Goal: Task Accomplishment & Management: Use online tool/utility

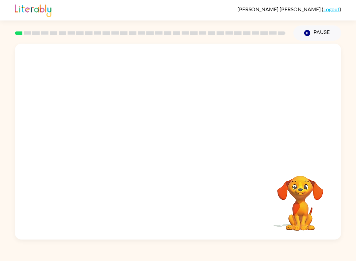
click at [303, 201] on video "Your browser must support playing .mp4 files to use Literably. Please try using…" at bounding box center [301, 198] width 66 height 66
click at [234, 161] on div at bounding box center [178, 103] width 327 height 118
click at [238, 138] on div at bounding box center [178, 103] width 327 height 118
click at [318, 40] on button "Pause Pause" at bounding box center [318, 32] width 48 height 15
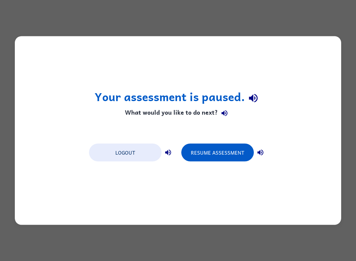
click at [208, 8] on div "Your assessment is paused. What would you like to do next? Logout Resume Assess…" at bounding box center [178, 130] width 356 height 261
click at [195, 16] on div "Your assessment is paused. What would you like to do next? Logout Resume Assess…" at bounding box center [178, 130] width 356 height 261
click at [225, 152] on button "Resume Assessment" at bounding box center [218, 153] width 73 height 18
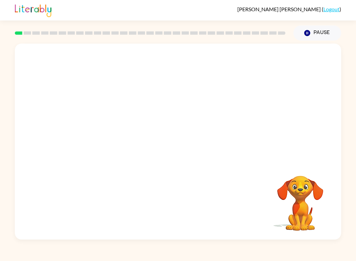
click at [293, 188] on video "Your browser must support playing .mp4 files to use Literably. Please try using…" at bounding box center [301, 198] width 66 height 66
click at [99, 119] on video "Your browser must support playing .mp4 files to use Literably. Please try using…" at bounding box center [178, 103] width 327 height 118
click at [177, 151] on div at bounding box center [178, 145] width 42 height 24
click at [186, 151] on div at bounding box center [178, 145] width 42 height 24
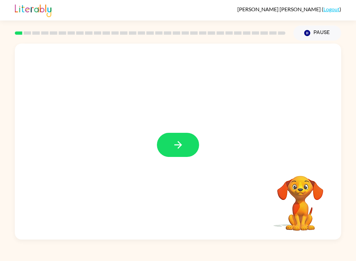
click at [178, 144] on icon "button" at bounding box center [179, 145] width 12 height 12
click at [178, 144] on div at bounding box center [178, 145] width 42 height 24
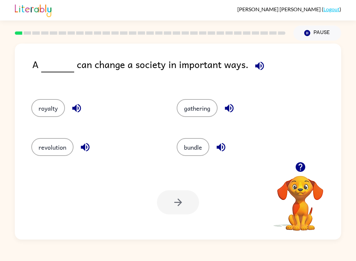
click at [39, 142] on button "revolution" at bounding box center [52, 147] width 42 height 18
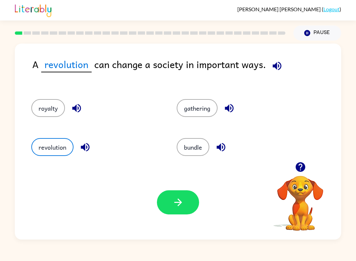
click at [177, 204] on icon "button" at bounding box center [179, 202] width 12 height 12
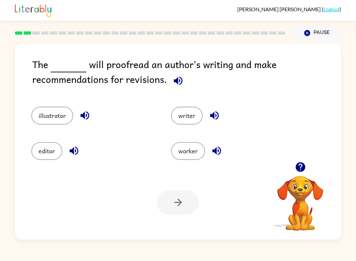
click at [60, 119] on button "illustrator" at bounding box center [52, 116] width 42 height 18
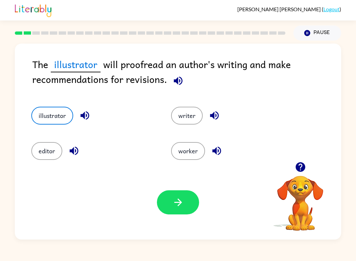
click at [171, 199] on button "button" at bounding box center [178, 202] width 42 height 24
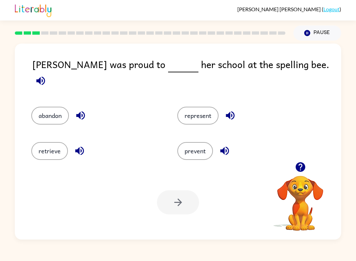
click at [199, 107] on button "represent" at bounding box center [198, 116] width 41 height 18
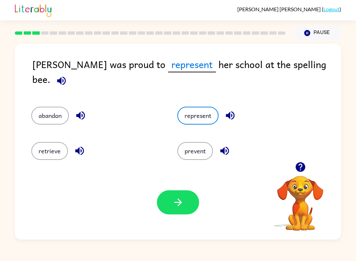
click at [184, 213] on button "button" at bounding box center [178, 202] width 42 height 24
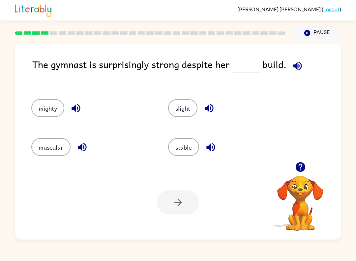
click at [301, 63] on icon "button" at bounding box center [298, 66] width 12 height 12
click at [292, 71] on icon "button" at bounding box center [298, 66] width 12 height 12
click at [51, 146] on button "muscular" at bounding box center [50, 147] width 39 height 18
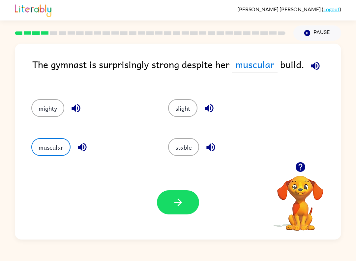
click at [186, 194] on button "button" at bounding box center [178, 202] width 42 height 24
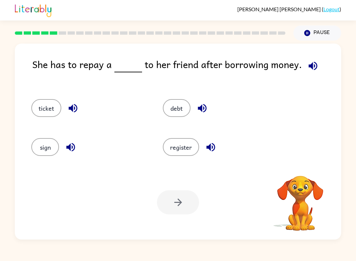
click at [309, 67] on icon "button" at bounding box center [313, 65] width 9 height 9
click at [311, 65] on icon "button" at bounding box center [314, 66] width 12 height 12
click at [48, 101] on button "ticket" at bounding box center [46, 108] width 30 height 18
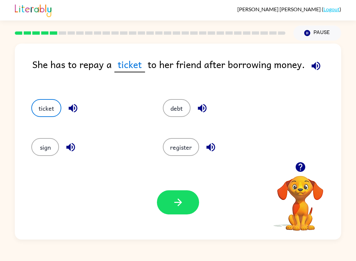
click at [171, 106] on button "debt" at bounding box center [177, 108] width 28 height 18
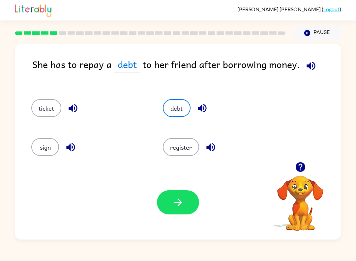
click at [193, 210] on button "button" at bounding box center [178, 202] width 42 height 24
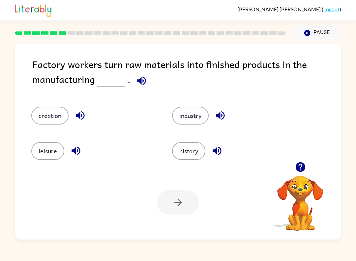
click at [45, 103] on div "creation" at bounding box center [89, 111] width 141 height 35
click at [59, 120] on button "creation" at bounding box center [49, 116] width 37 height 18
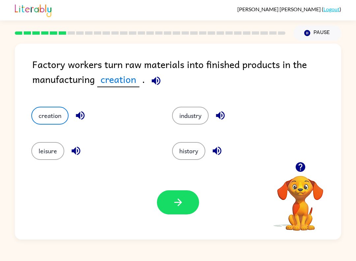
click at [59, 119] on button "creation" at bounding box center [49, 116] width 37 height 18
click at [51, 110] on button "creation" at bounding box center [49, 116] width 37 height 18
click at [175, 202] on icon "button" at bounding box center [179, 202] width 12 height 12
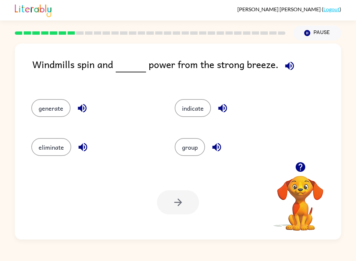
click at [56, 112] on button "generate" at bounding box center [50, 108] width 39 height 18
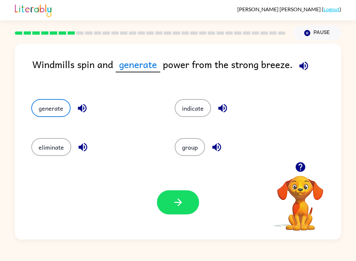
click at [178, 214] on button "button" at bounding box center [178, 202] width 42 height 24
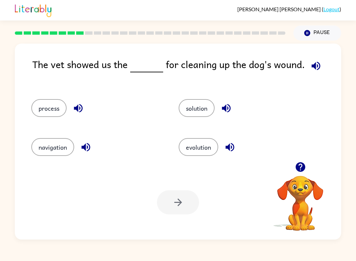
click at [49, 107] on button "process" at bounding box center [48, 108] width 35 height 18
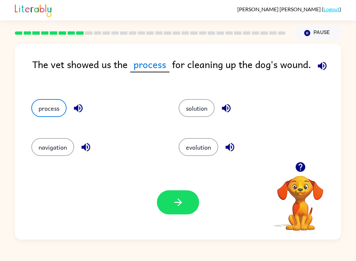
click at [178, 211] on button "button" at bounding box center [178, 202] width 42 height 24
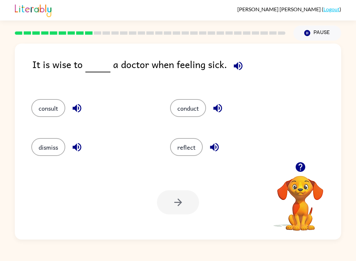
click at [50, 111] on button "consult" at bounding box center [48, 108] width 34 height 18
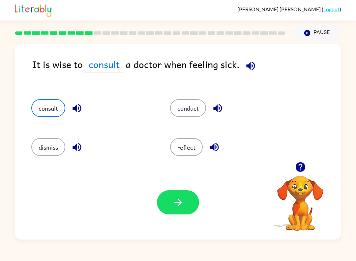
click at [165, 202] on button "button" at bounding box center [178, 202] width 42 height 24
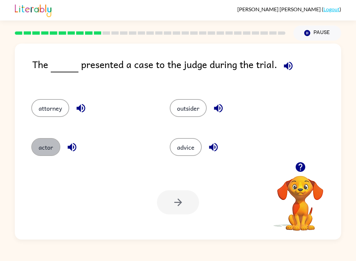
click at [44, 152] on button "actor" at bounding box center [45, 147] width 29 height 18
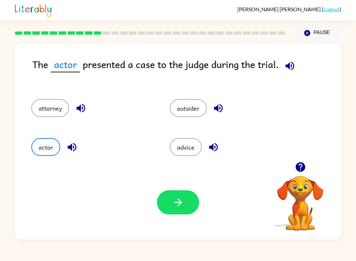
click at [187, 201] on button "button" at bounding box center [178, 202] width 42 height 24
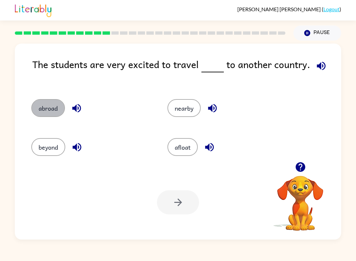
click at [51, 104] on button "abroad" at bounding box center [48, 108] width 34 height 18
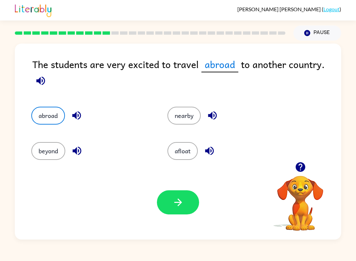
click at [176, 150] on button "afloat" at bounding box center [183, 151] width 30 height 18
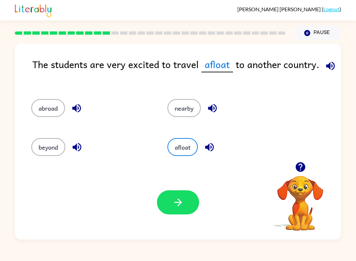
click at [184, 107] on button "nearby" at bounding box center [184, 108] width 33 height 18
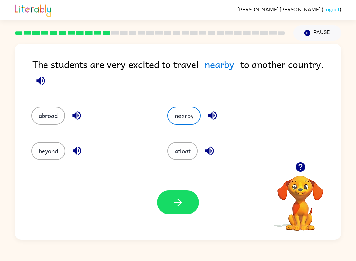
click at [47, 151] on button "beyond" at bounding box center [48, 151] width 34 height 18
click at [170, 200] on button "button" at bounding box center [178, 202] width 42 height 24
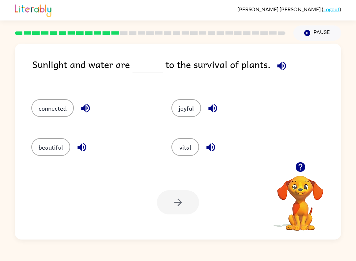
click at [44, 108] on button "connected" at bounding box center [52, 108] width 43 height 18
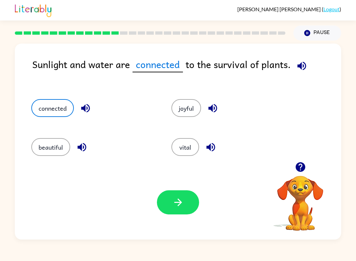
click at [174, 201] on icon "button" at bounding box center [179, 202] width 12 height 12
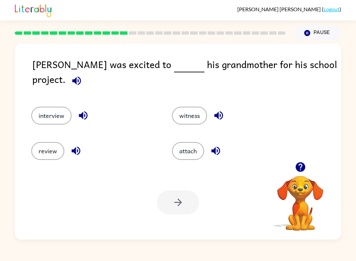
click at [43, 108] on button "interview" at bounding box center [51, 116] width 40 height 18
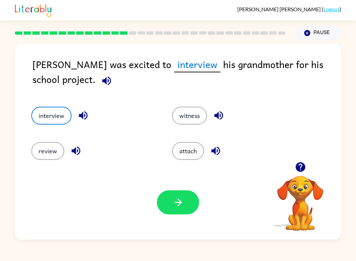
click at [166, 207] on button "button" at bounding box center [178, 202] width 42 height 24
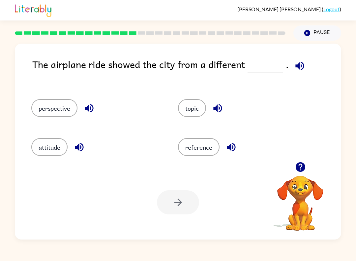
click at [55, 109] on button "perspective" at bounding box center [54, 108] width 46 height 18
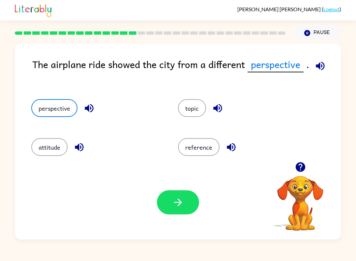
click at [175, 203] on icon "button" at bounding box center [178, 202] width 8 height 8
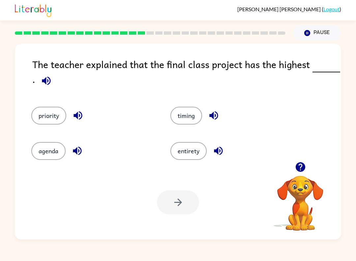
click at [50, 120] on button "priority" at bounding box center [48, 116] width 35 height 18
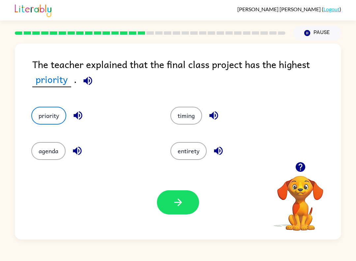
click at [183, 205] on icon "button" at bounding box center [179, 202] width 12 height 12
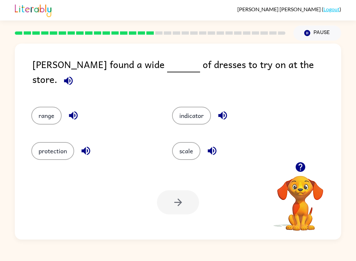
click at [192, 149] on button "scale" at bounding box center [186, 151] width 28 height 18
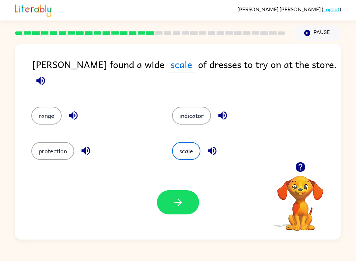
click at [186, 205] on button "button" at bounding box center [178, 202] width 42 height 24
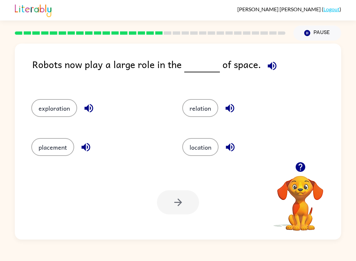
click at [193, 113] on button "relation" at bounding box center [201, 108] width 36 height 18
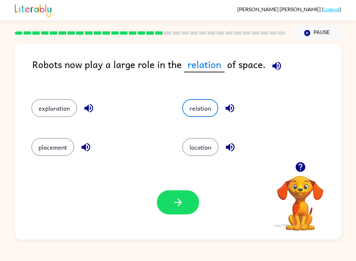
click at [180, 210] on button "button" at bounding box center [178, 202] width 42 height 24
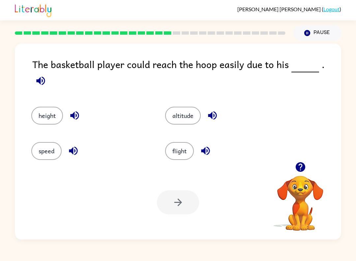
click at [41, 107] on button "height" at bounding box center [47, 116] width 32 height 18
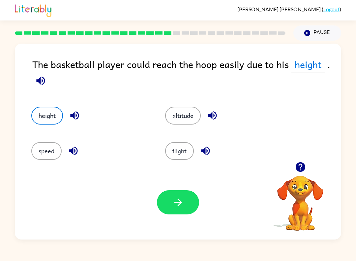
click at [178, 205] on icon "button" at bounding box center [178, 202] width 8 height 8
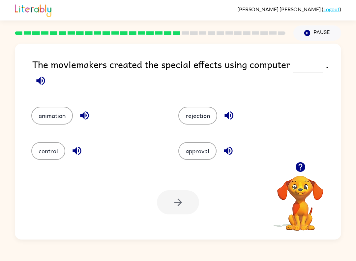
click at [43, 124] on button "animation" at bounding box center [52, 116] width 42 height 18
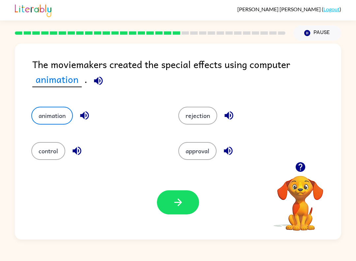
click at [171, 212] on button "button" at bounding box center [178, 202] width 42 height 24
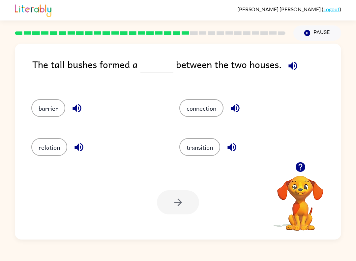
click at [207, 114] on button "connection" at bounding box center [202, 108] width 44 height 18
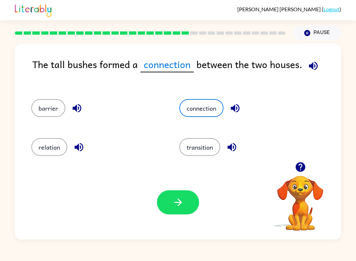
click at [182, 195] on button "button" at bounding box center [178, 202] width 42 height 24
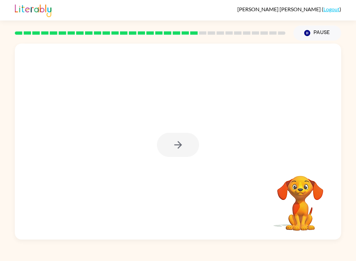
click at [192, 148] on div at bounding box center [178, 145] width 42 height 24
click at [177, 151] on div at bounding box center [178, 145] width 42 height 24
click at [182, 142] on div at bounding box center [178, 145] width 42 height 24
click at [178, 144] on div at bounding box center [178, 145] width 42 height 24
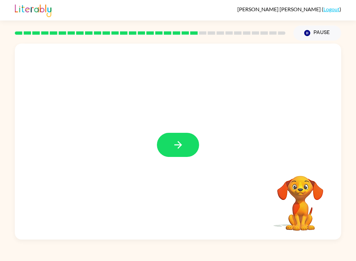
click at [184, 147] on button "button" at bounding box center [178, 145] width 42 height 24
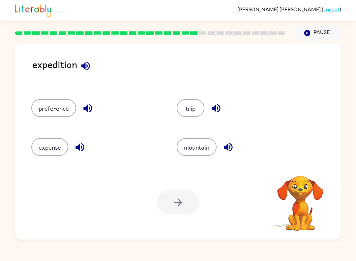
click at [56, 106] on button "preference" at bounding box center [53, 108] width 45 height 18
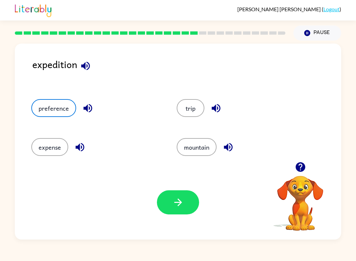
click at [172, 211] on button "button" at bounding box center [178, 202] width 42 height 24
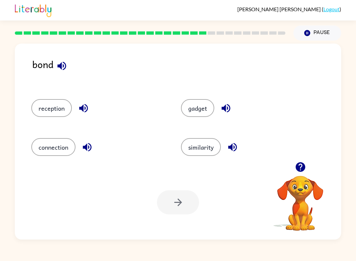
click at [49, 149] on button "connection" at bounding box center [53, 147] width 44 height 18
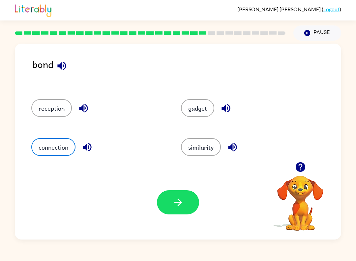
click at [182, 199] on icon "button" at bounding box center [179, 202] width 12 height 12
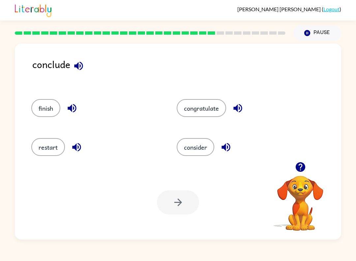
click at [200, 146] on button "consider" at bounding box center [196, 147] width 38 height 18
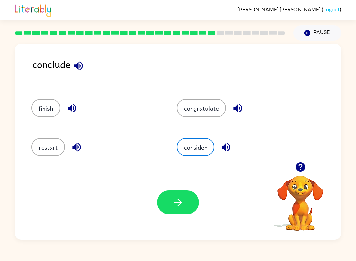
click at [180, 197] on icon "button" at bounding box center [179, 202] width 12 height 12
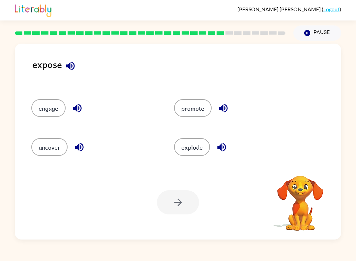
click at [46, 150] on button "uncover" at bounding box center [49, 147] width 36 height 18
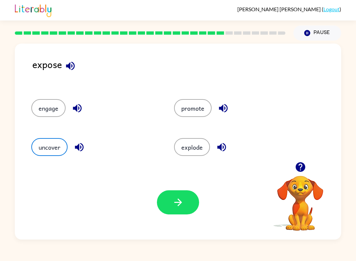
click at [179, 207] on icon "button" at bounding box center [179, 202] width 12 height 12
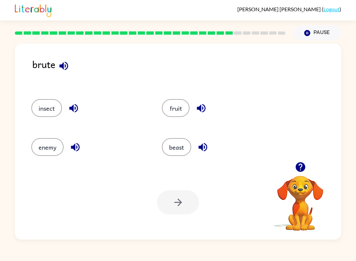
click at [48, 145] on button "enemy" at bounding box center [47, 147] width 32 height 18
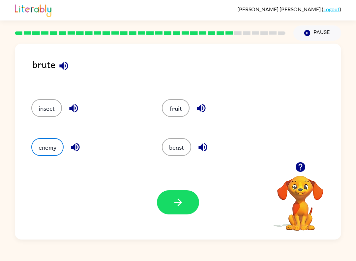
click at [172, 203] on button "button" at bounding box center [178, 202] width 42 height 24
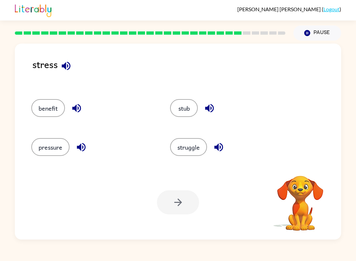
click at [65, 146] on button "pressure" at bounding box center [50, 147] width 38 height 18
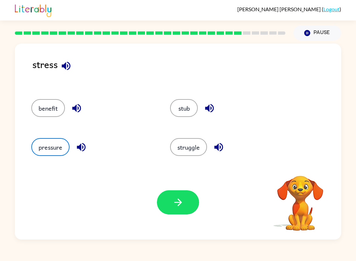
click at [172, 195] on button "button" at bounding box center [178, 202] width 42 height 24
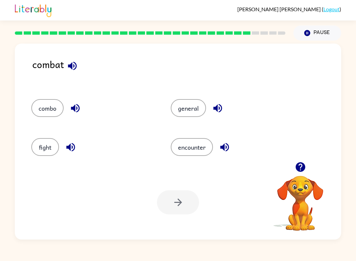
click at [44, 147] on button "fight" at bounding box center [45, 147] width 28 height 18
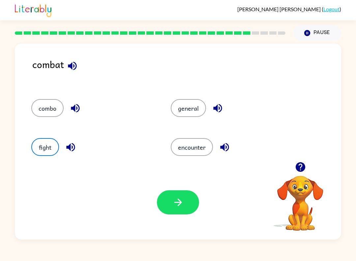
click at [166, 213] on button "button" at bounding box center [178, 202] width 42 height 24
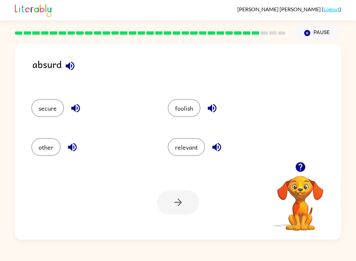
click at [52, 109] on button "secure" at bounding box center [47, 108] width 33 height 18
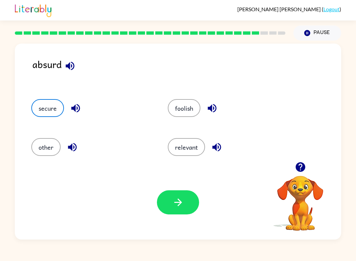
click at [183, 203] on icon "button" at bounding box center [179, 202] width 12 height 12
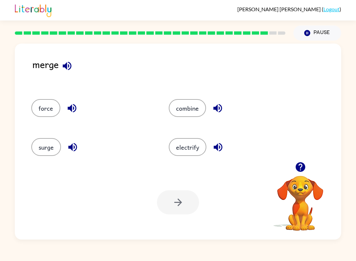
click at [185, 104] on button "combine" at bounding box center [187, 108] width 37 height 18
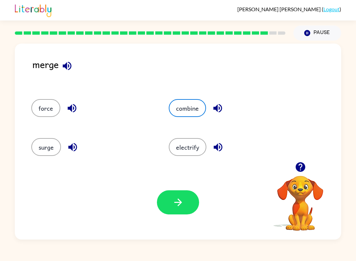
click at [162, 210] on button "button" at bounding box center [178, 202] width 42 height 24
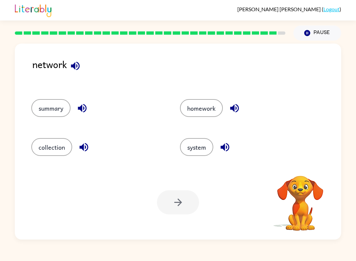
click at [195, 156] on button "system" at bounding box center [196, 147] width 33 height 18
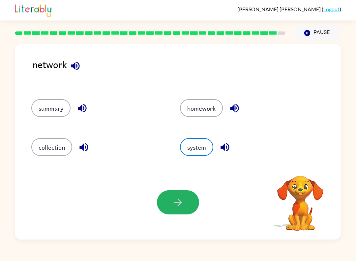
click at [178, 206] on icon "button" at bounding box center [178, 202] width 8 height 8
